Goal: Information Seeking & Learning: Understand process/instructions

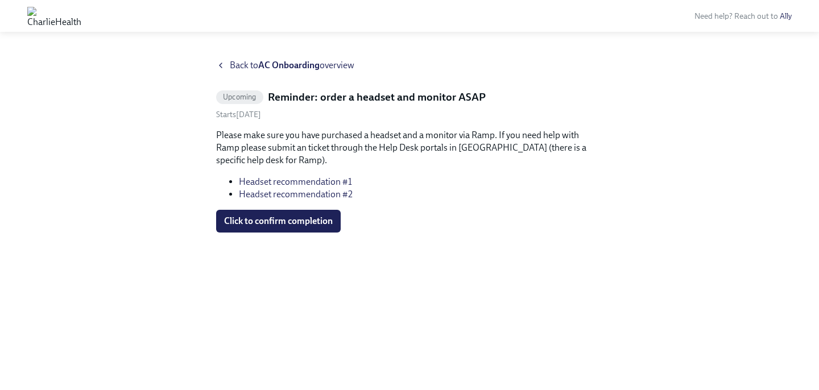
click at [335, 135] on p "Please make sure you have purchased a headset and a monitor via Ramp. If you ne…" at bounding box center [409, 148] width 387 height 38
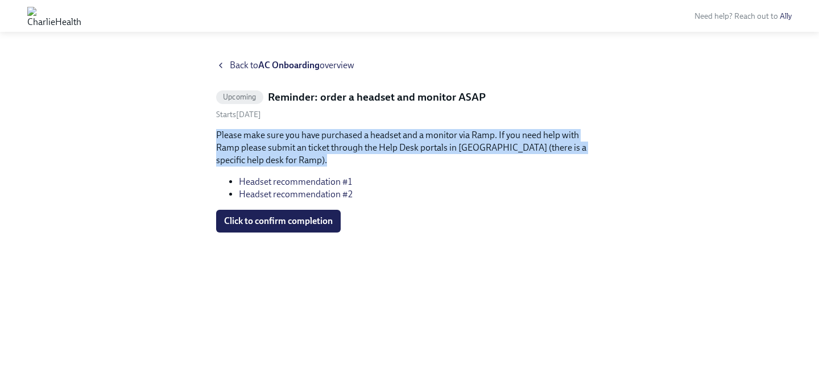
click at [335, 135] on p "Please make sure you have purchased a headset and a monitor via Ramp. If you ne…" at bounding box center [409, 148] width 387 height 38
click at [359, 135] on p "Please make sure you have purchased a headset and a monitor via Ramp. If you ne…" at bounding box center [409, 148] width 387 height 38
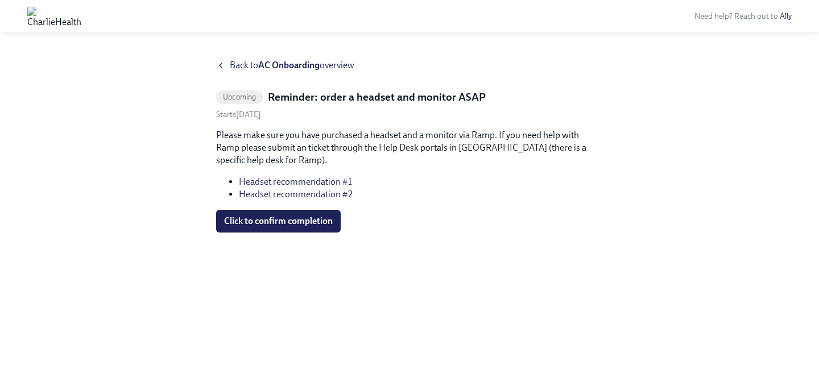
click at [224, 68] on icon at bounding box center [220, 65] width 9 height 9
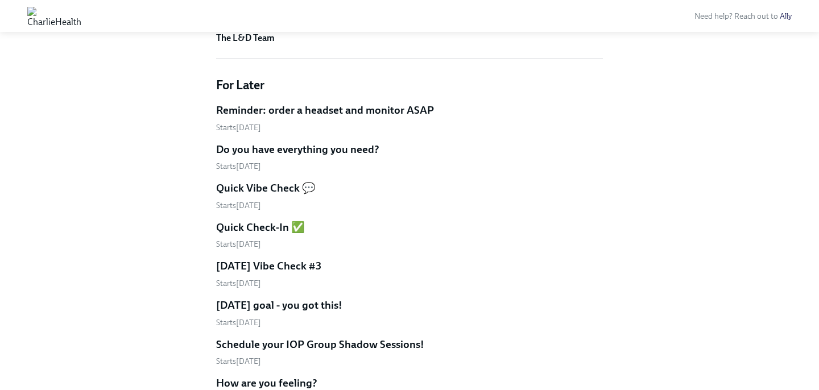
scroll to position [327, 0]
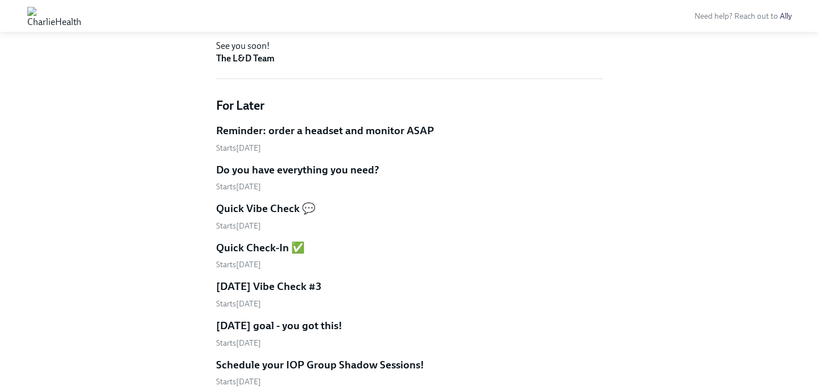
click at [315, 168] on h5 "Do you have everything you need?" at bounding box center [297, 170] width 163 height 15
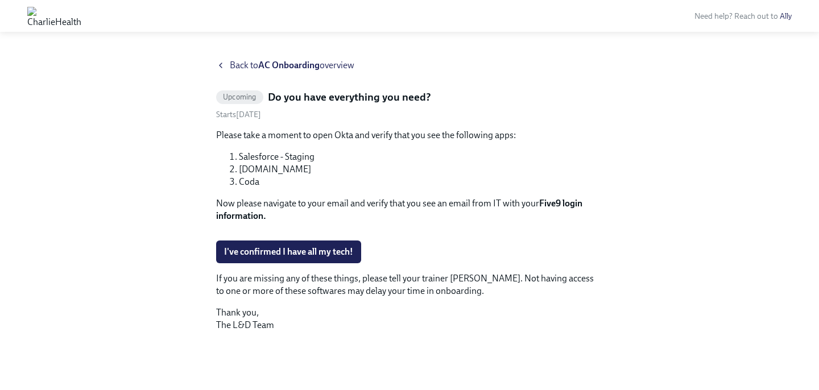
click at [221, 67] on icon at bounding box center [221, 65] width 2 height 5
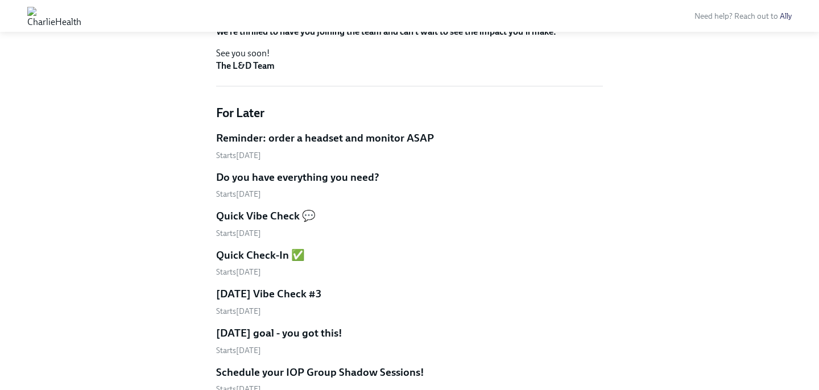
scroll to position [286, 0]
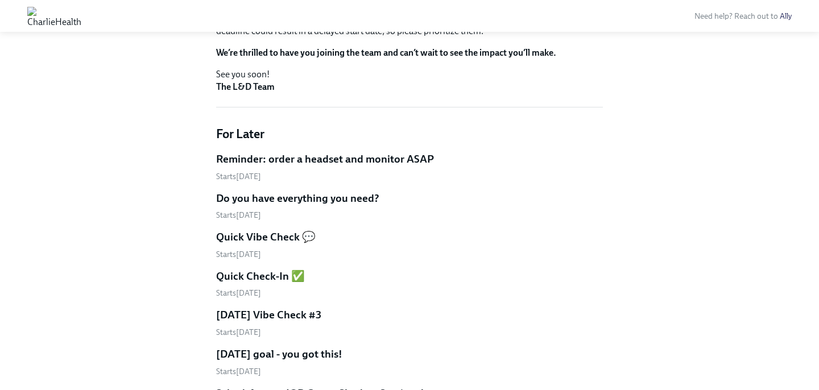
click at [306, 159] on h5 "Reminder: order a headset and monitor ASAP" at bounding box center [325, 159] width 218 height 15
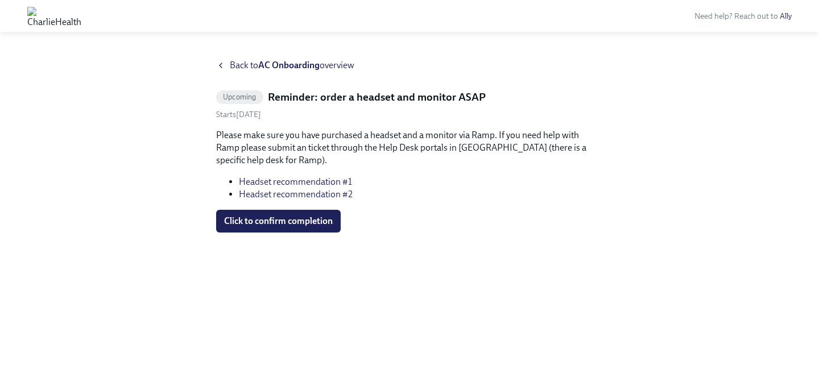
click at [216, 65] on icon at bounding box center [220, 65] width 9 height 9
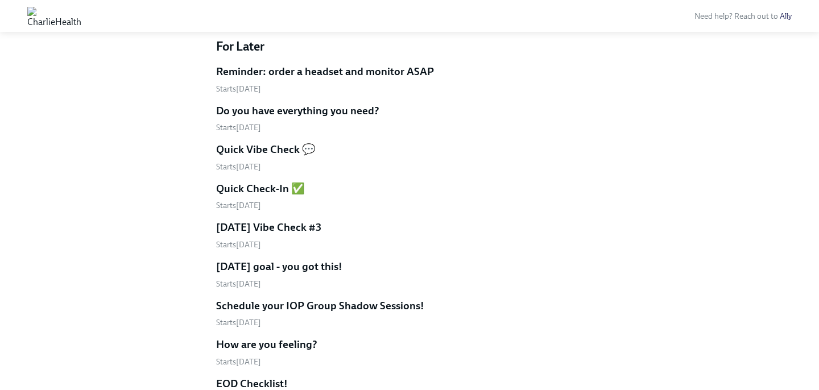
click at [299, 150] on h5 "Quick Vibe Check 💬" at bounding box center [266, 149] width 100 height 15
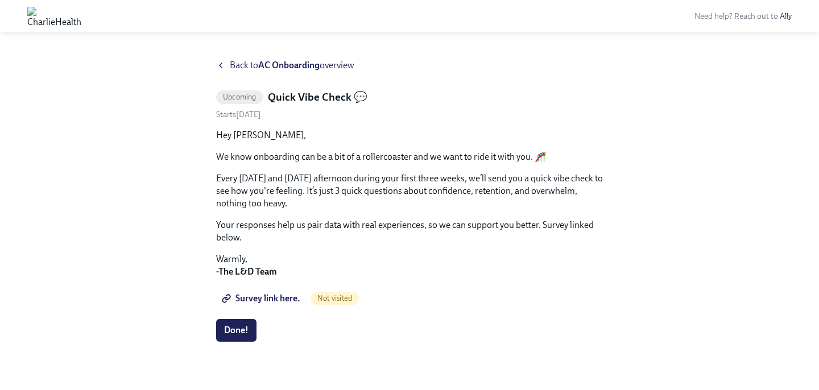
click at [220, 73] on div "Back to AC Onboarding overview Upcoming Quick Vibe Check 💬 Starts October 7th H…" at bounding box center [409, 214] width 387 height 310
click at [220, 65] on icon at bounding box center [220, 65] width 9 height 9
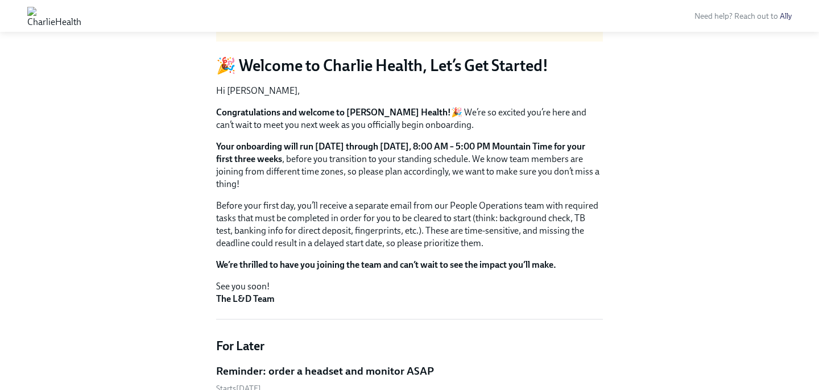
scroll to position [18, 0]
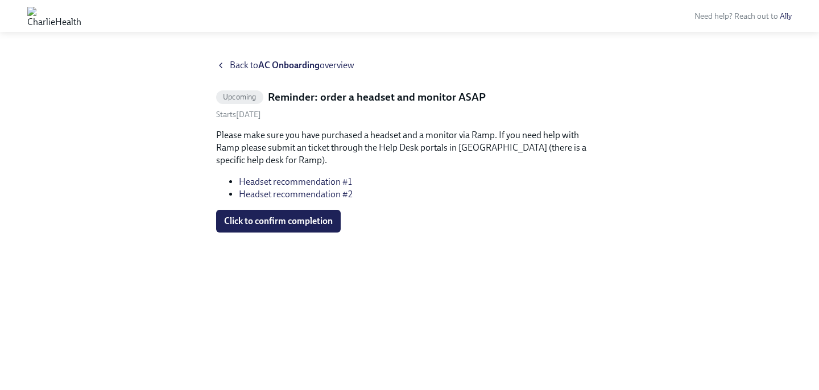
click at [286, 144] on p "Please make sure you have purchased a headset and a monitor via Ramp. If you ne…" at bounding box center [409, 148] width 387 height 38
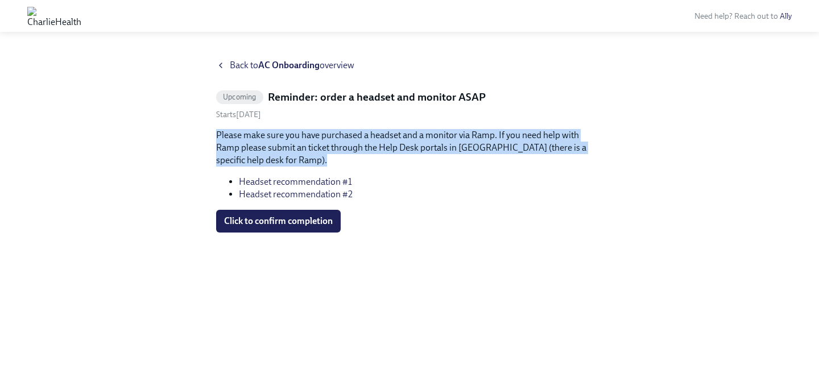
click at [286, 144] on p "Please make sure you have purchased a headset and a monitor via Ramp. If you ne…" at bounding box center [409, 148] width 387 height 38
click at [319, 149] on p "Please make sure you have purchased a headset and a monitor via Ramp. If you ne…" at bounding box center [409, 148] width 387 height 38
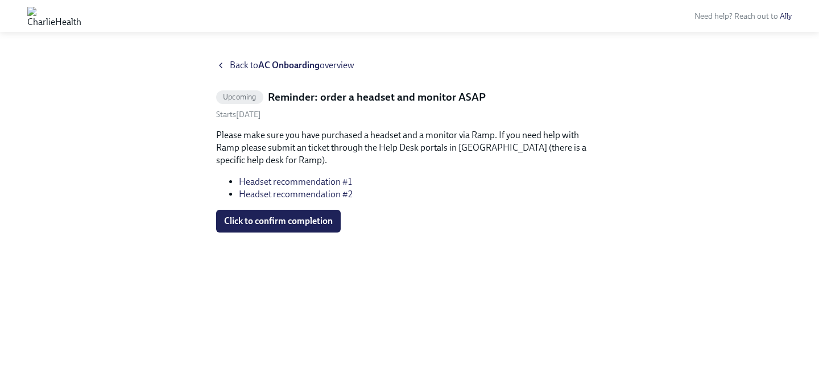
click at [316, 181] on link "Headset recommendation #1" at bounding box center [295, 181] width 113 height 11
click at [257, 198] on link "Headset recommendation #2" at bounding box center [296, 194] width 114 height 11
click at [217, 67] on icon at bounding box center [220, 65] width 9 height 9
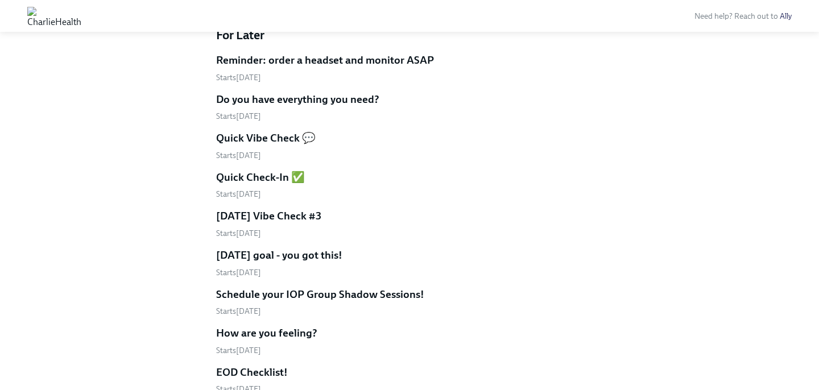
click at [321, 98] on h5 "Do you have everything you need?" at bounding box center [297, 99] width 163 height 15
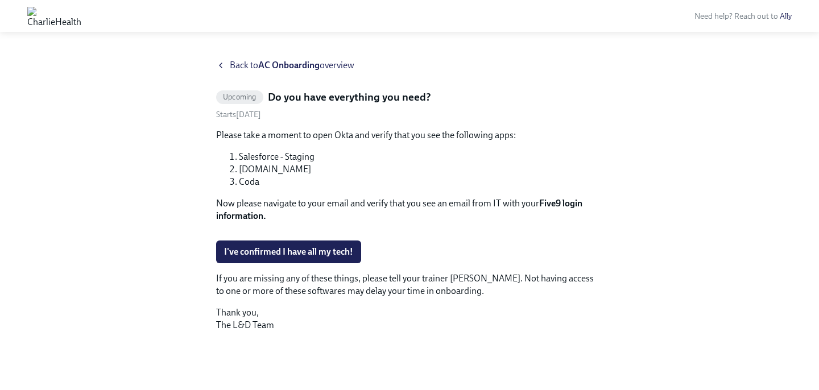
click at [219, 65] on icon at bounding box center [220, 65] width 9 height 9
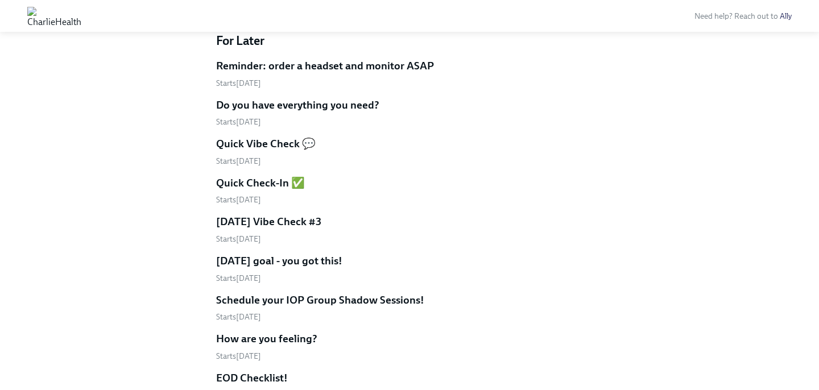
scroll to position [392, 0]
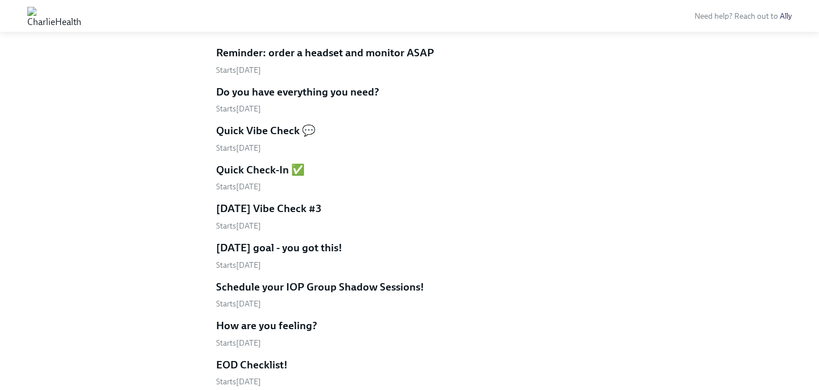
click at [274, 167] on h5 "Quick Check-In ✅" at bounding box center [260, 170] width 89 height 15
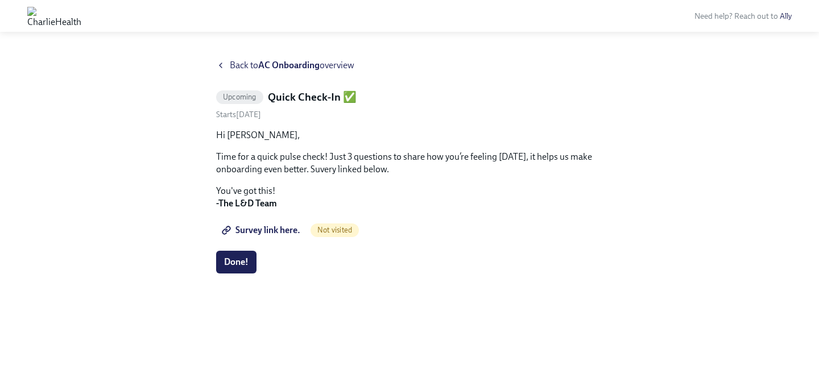
click at [222, 65] on icon at bounding box center [220, 65] width 9 height 9
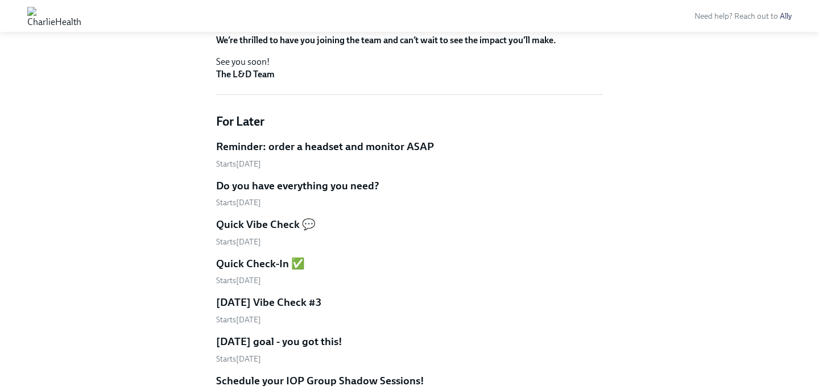
scroll to position [300, 0]
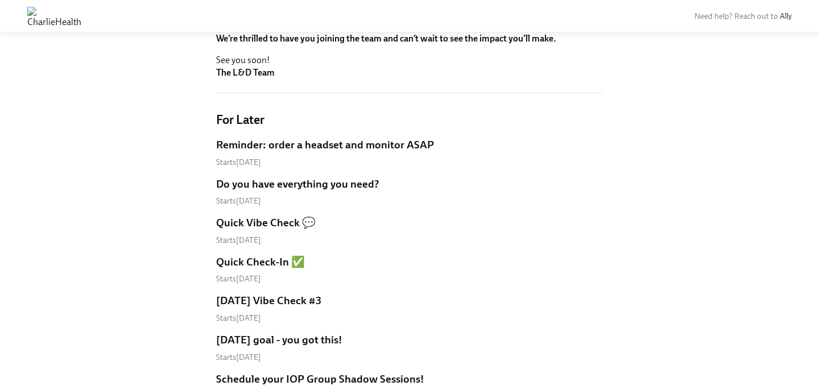
click at [284, 143] on h5 "Reminder: order a headset and monitor ASAP" at bounding box center [325, 145] width 218 height 15
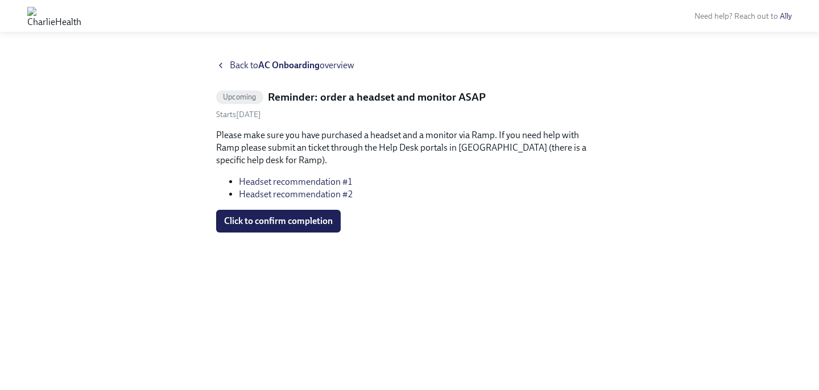
click at [224, 63] on icon at bounding box center [220, 65] width 9 height 9
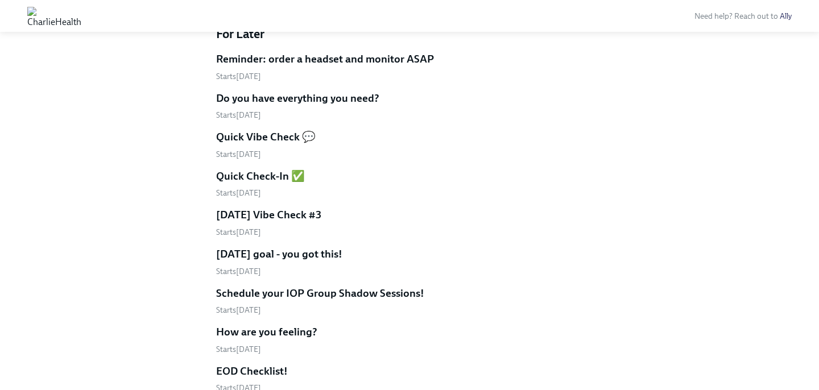
scroll to position [394, 0]
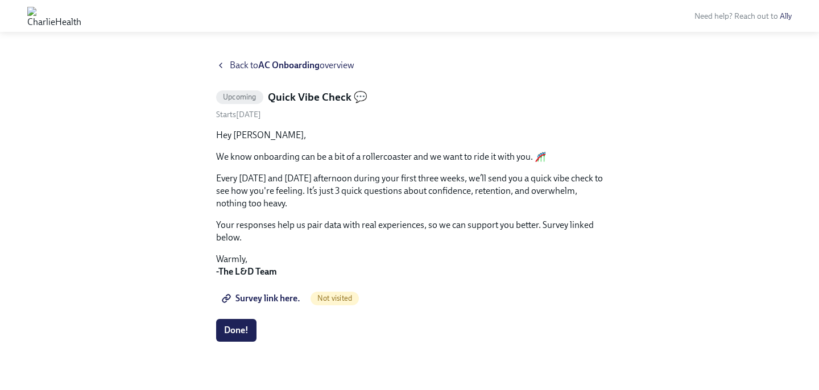
scroll to position [6, 0]
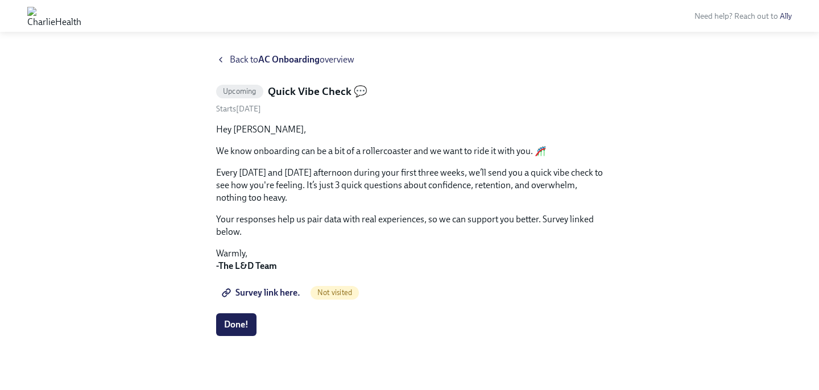
click at [352, 183] on p "Every Tuesday and Thursday afternoon during your first three weeks, we’ll send …" at bounding box center [409, 186] width 387 height 38
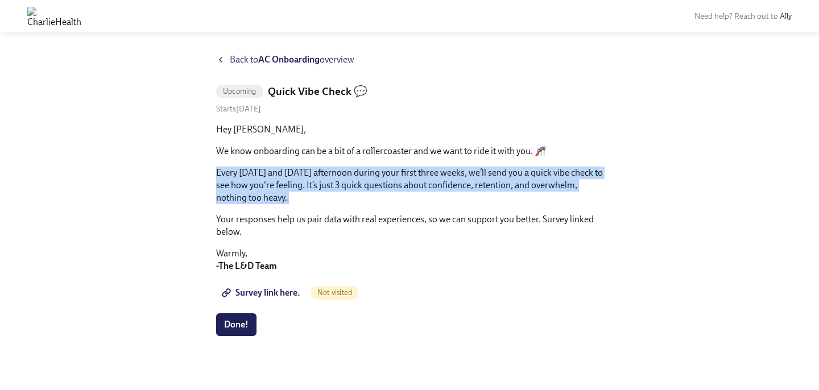
click at [352, 183] on p "Every Tuesday and Thursday afternoon during your first three weeks, we’ll send …" at bounding box center [409, 186] width 387 height 38
click at [365, 189] on p "Every Tuesday and Thursday afternoon during your first three weeks, we’ll send …" at bounding box center [409, 186] width 387 height 38
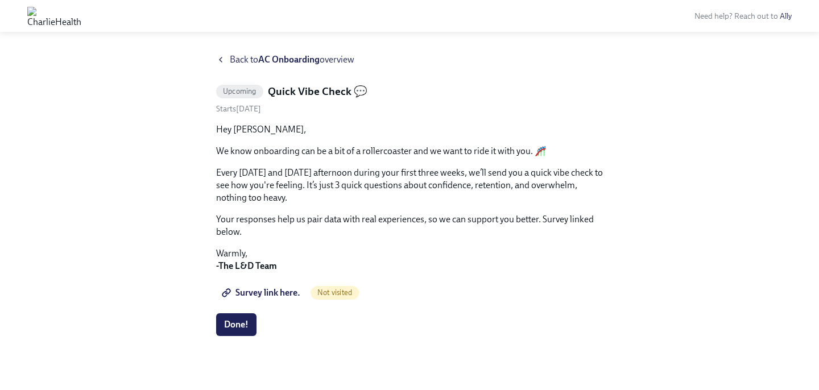
click at [363, 215] on p "Your responses help us pair data with real experiences, so we can support you b…" at bounding box center [409, 225] width 387 height 25
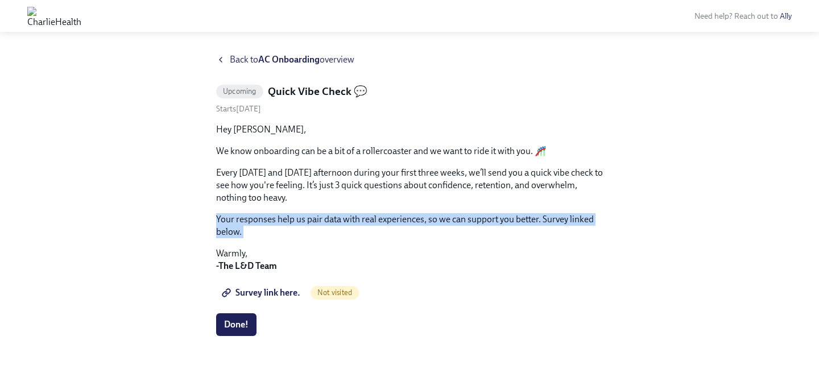
click at [363, 215] on p "Your responses help us pair data with real experiences, so we can support you b…" at bounding box center [409, 225] width 387 height 25
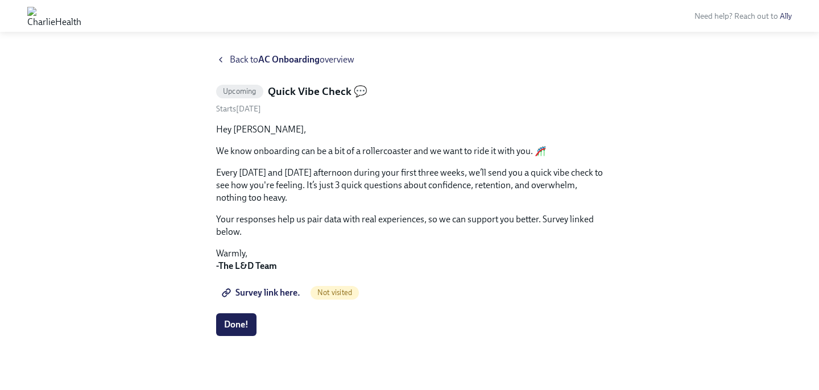
click at [339, 184] on p "Every Tuesday and Thursday afternoon during your first three weeks, we’ll send …" at bounding box center [409, 186] width 387 height 38
